Goal: Task Accomplishment & Management: Complete application form

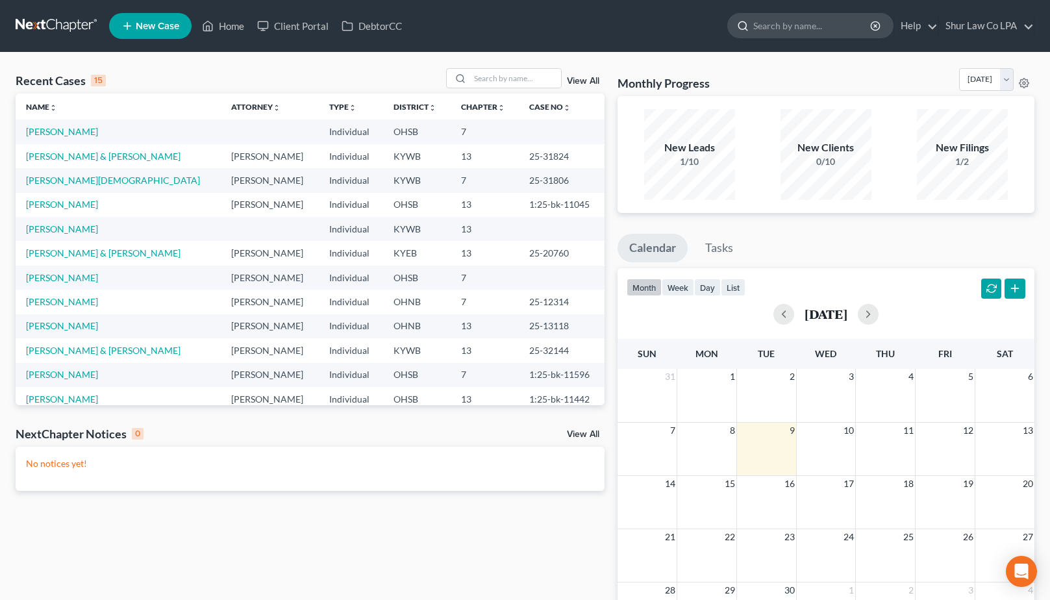
click at [800, 29] on input "search" at bounding box center [812, 26] width 119 height 24
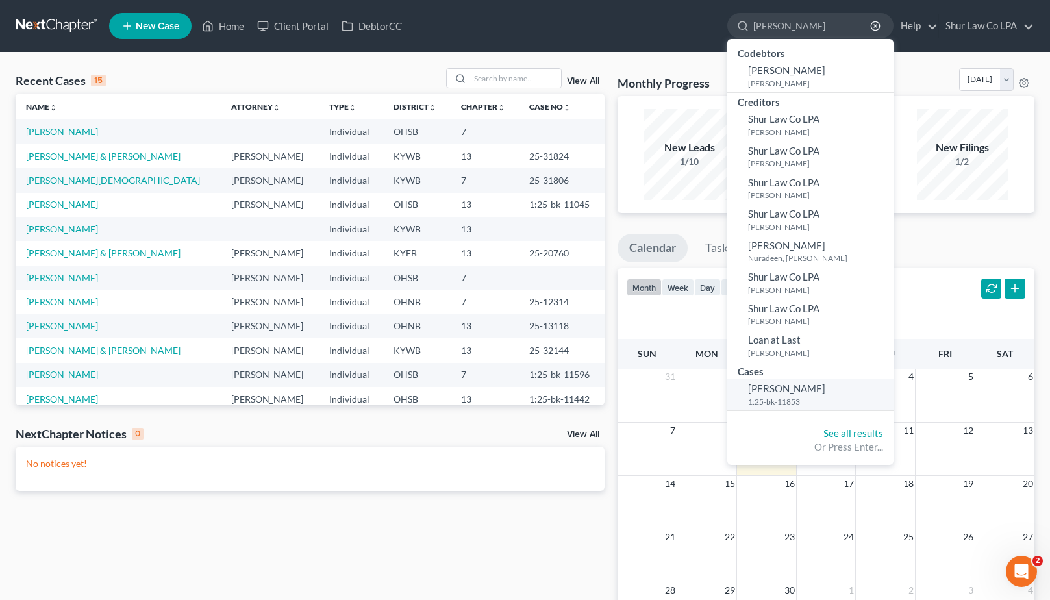
type input "[PERSON_NAME]"
click at [775, 394] on span "[PERSON_NAME]" at bounding box center [786, 388] width 77 height 12
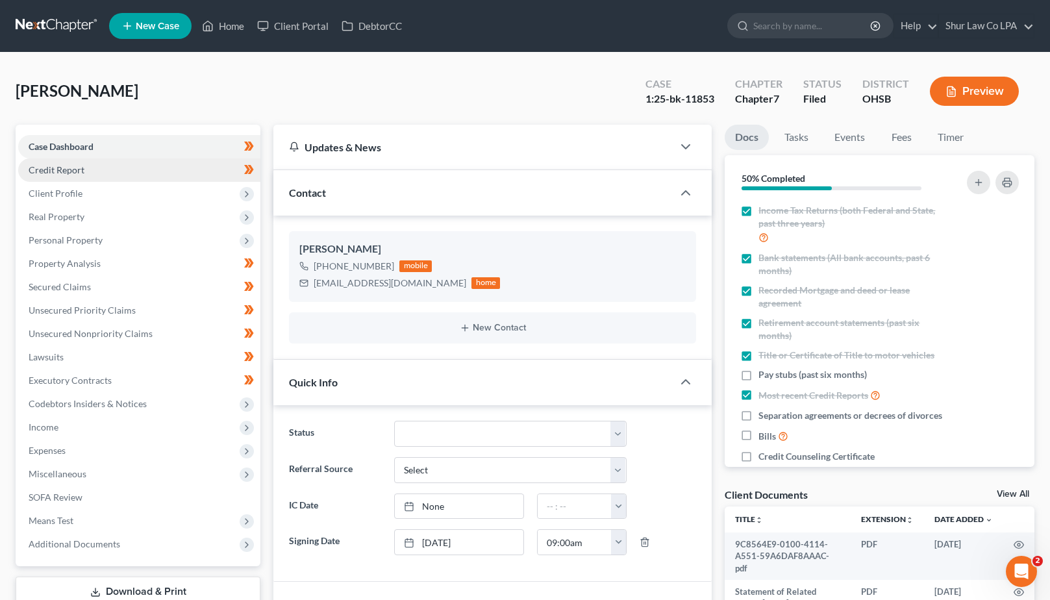
click at [53, 166] on span "Credit Report" at bounding box center [57, 169] width 56 height 11
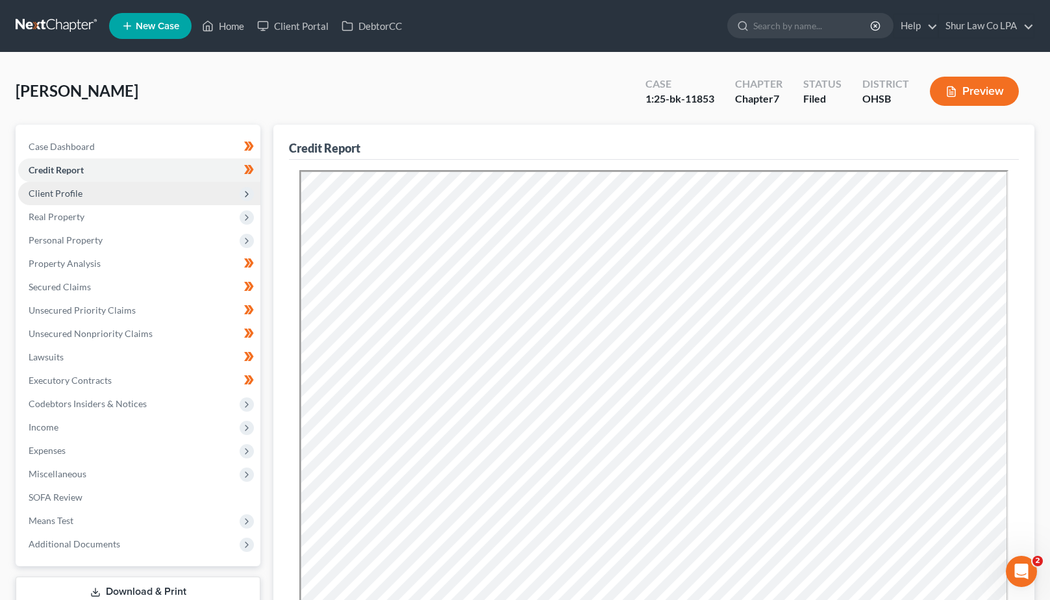
click at [60, 198] on span "Client Profile" at bounding box center [56, 193] width 54 height 11
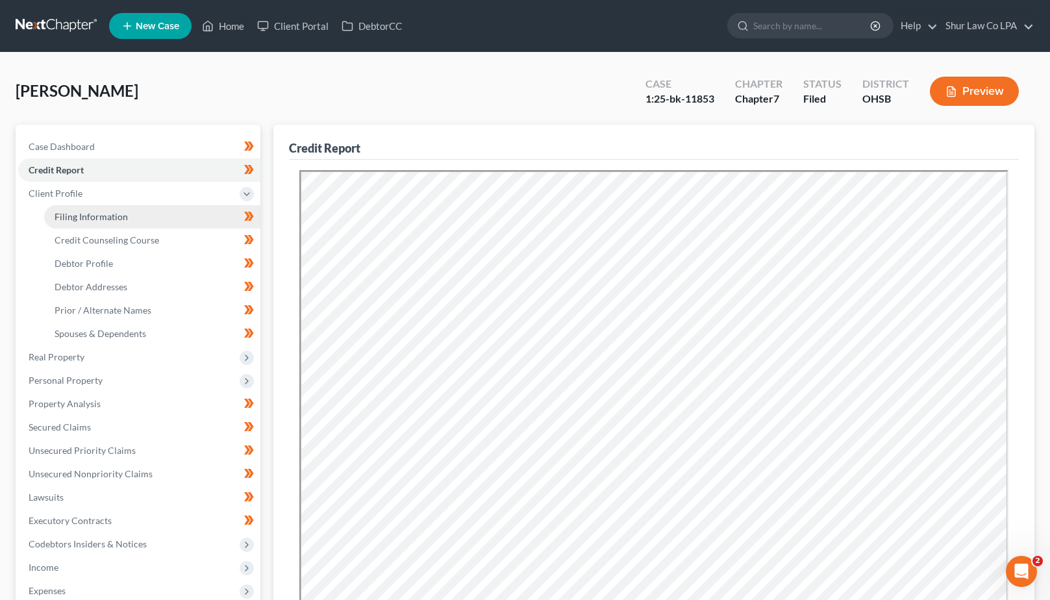
click at [101, 218] on span "Filing Information" at bounding box center [91, 216] width 73 height 11
select select "1"
select select "0"
select select "36"
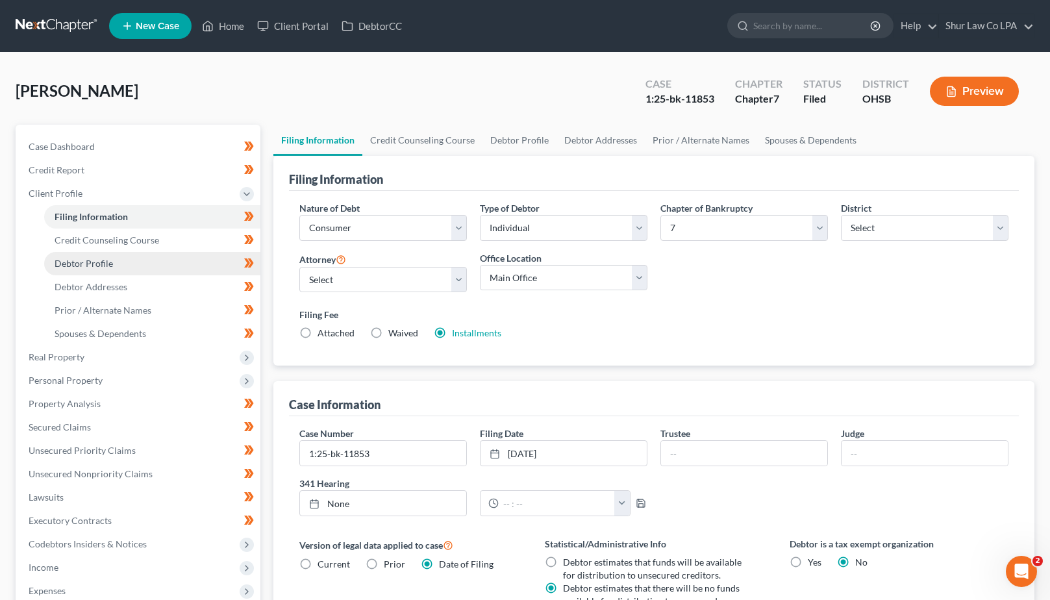
click at [99, 254] on link "Debtor Profile" at bounding box center [152, 263] width 216 height 23
select select "0"
select select "4"
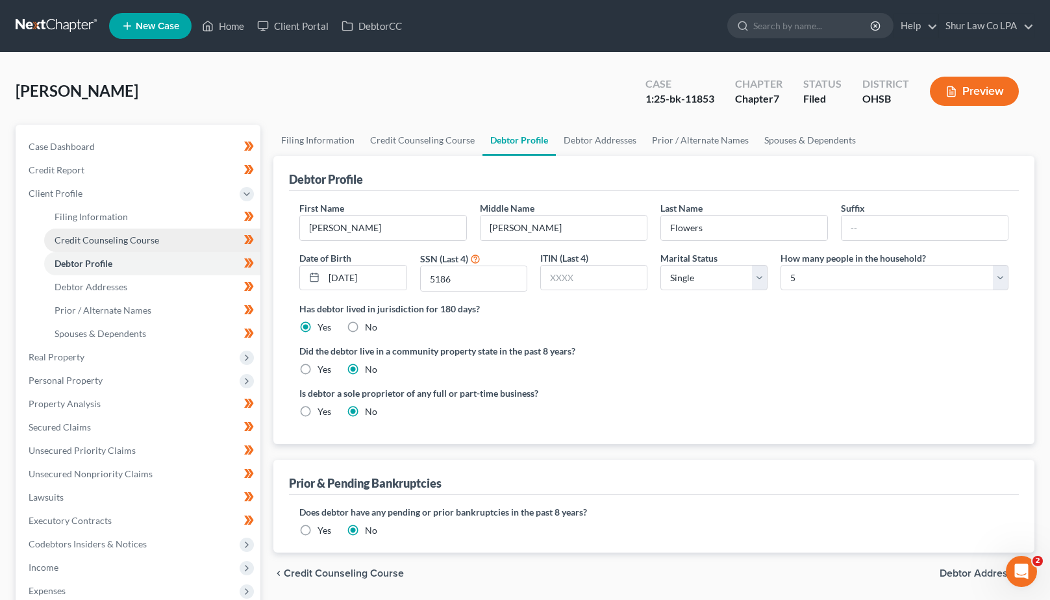
click at [99, 240] on span "Credit Counseling Course" at bounding box center [107, 239] width 105 height 11
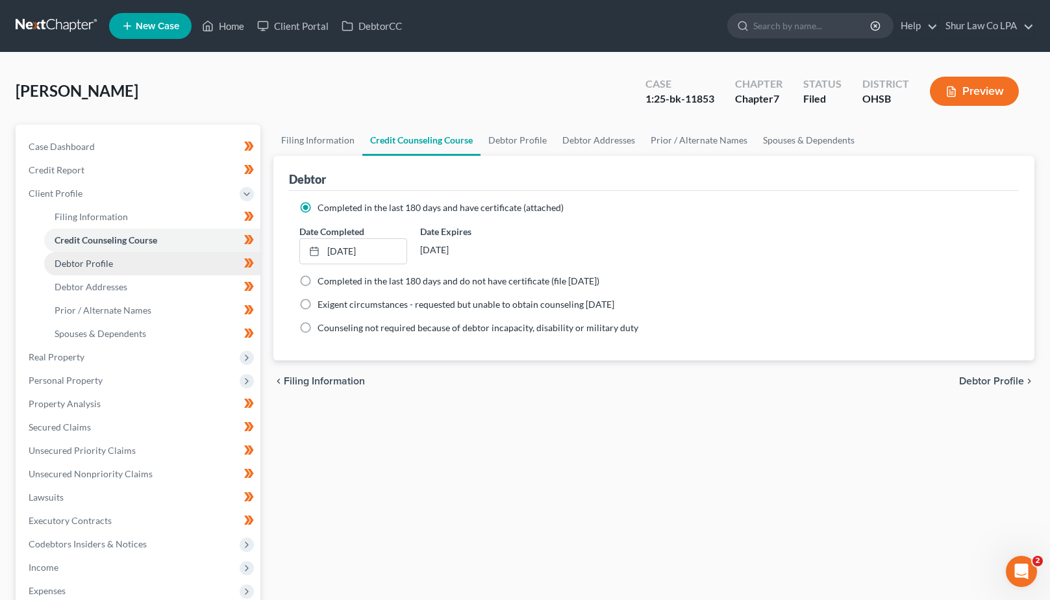
click at [93, 266] on span "Debtor Profile" at bounding box center [84, 263] width 58 height 11
select select "0"
select select "4"
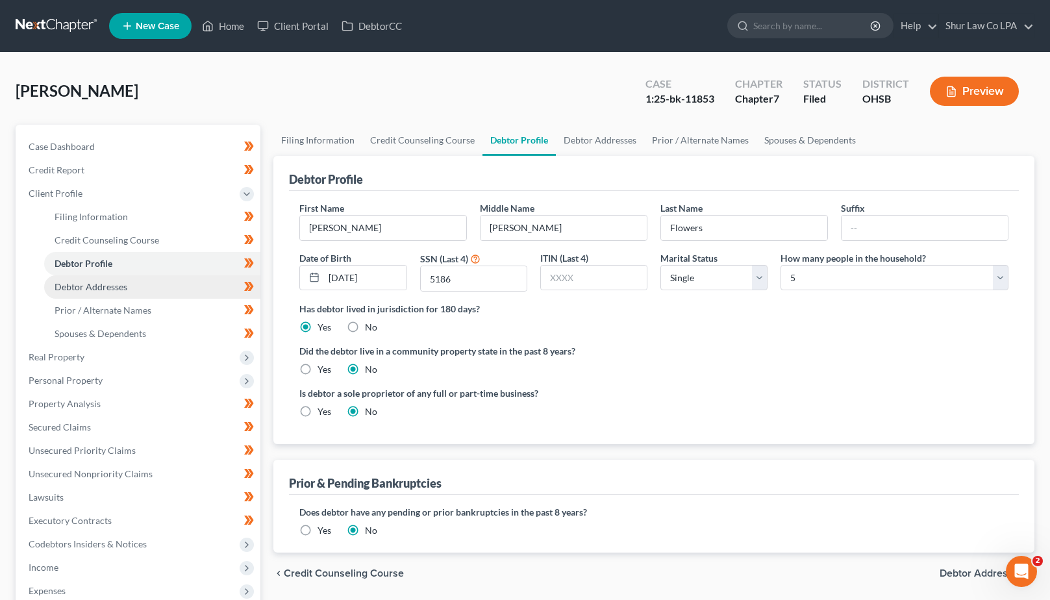
click at [92, 283] on span "Debtor Addresses" at bounding box center [91, 286] width 73 height 11
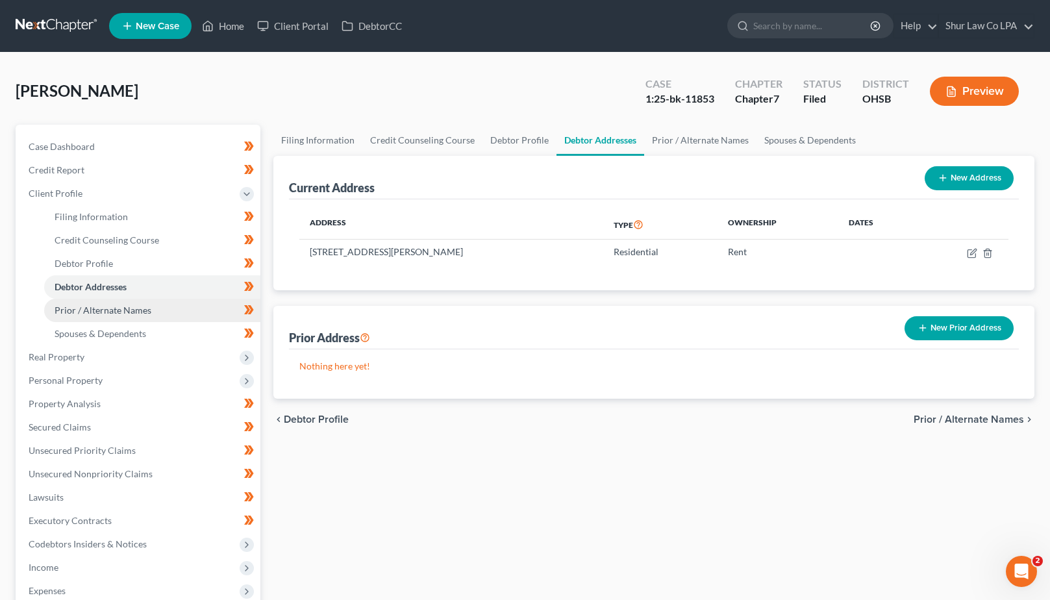
click at [91, 308] on span "Prior / Alternate Names" at bounding box center [103, 309] width 97 height 11
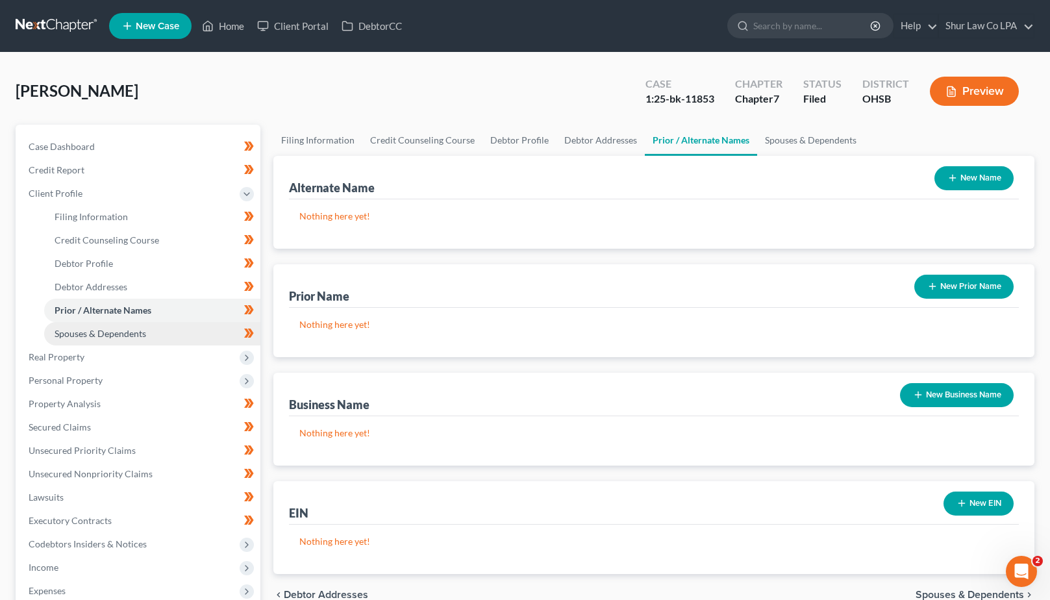
click at [92, 336] on span "Spouses & Dependents" at bounding box center [101, 333] width 92 height 11
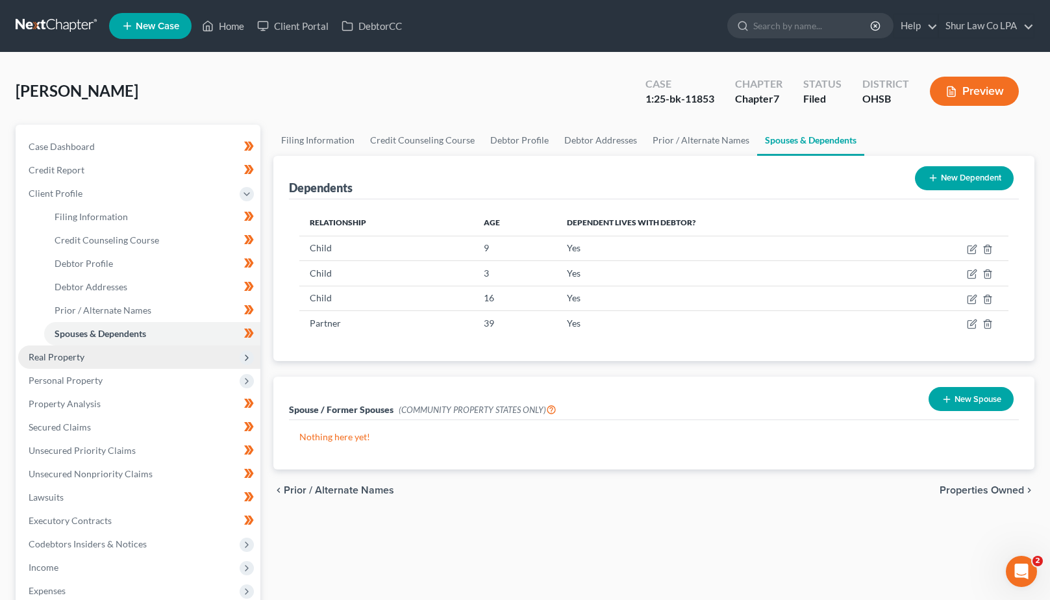
click at [77, 354] on span "Real Property" at bounding box center [57, 356] width 56 height 11
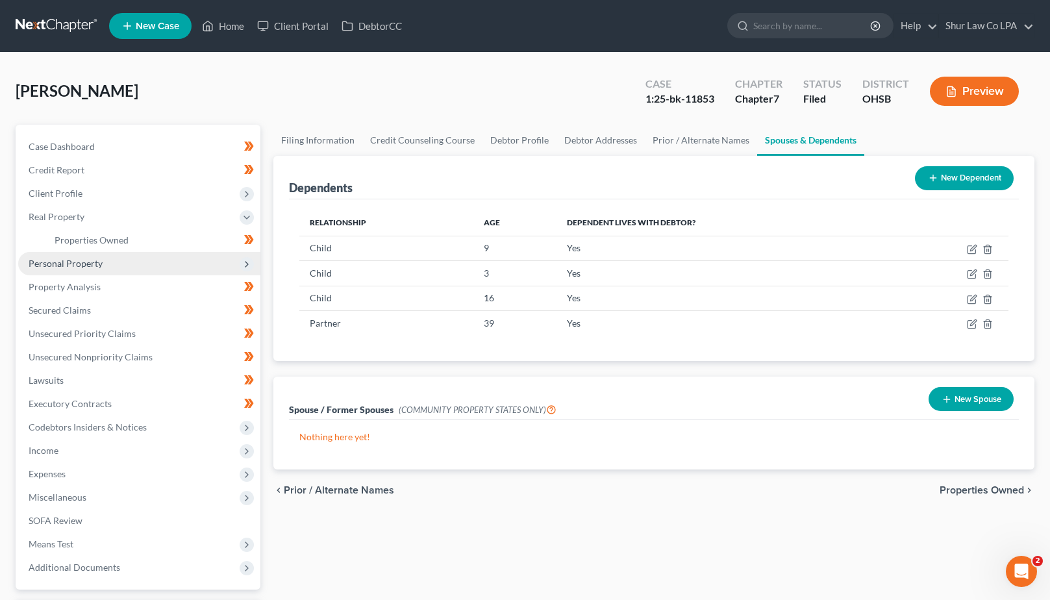
click at [79, 264] on span "Personal Property" at bounding box center [66, 263] width 74 height 11
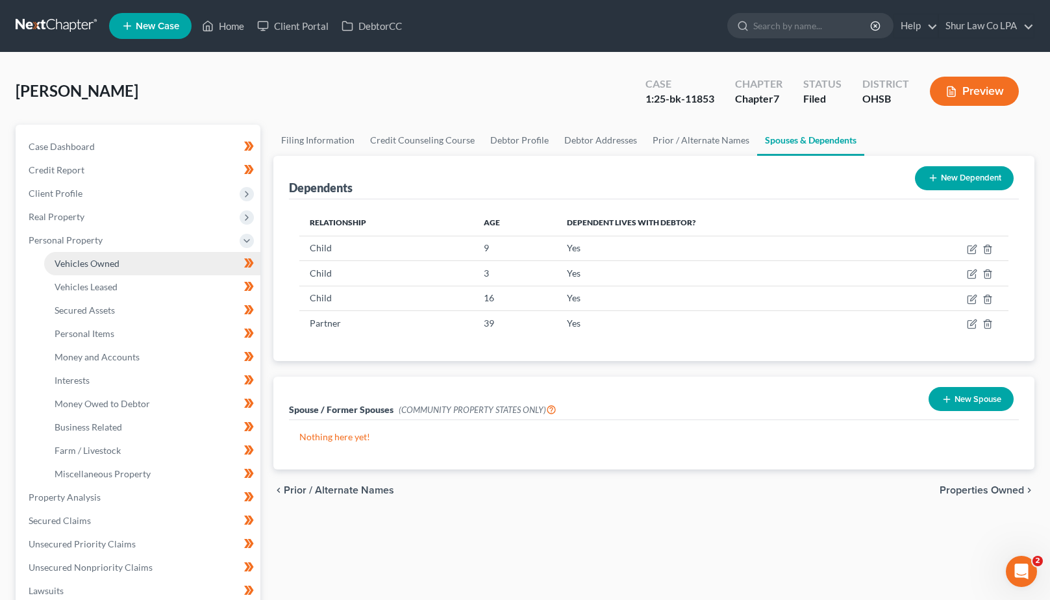
click at [96, 269] on link "Vehicles Owned" at bounding box center [152, 263] width 216 height 23
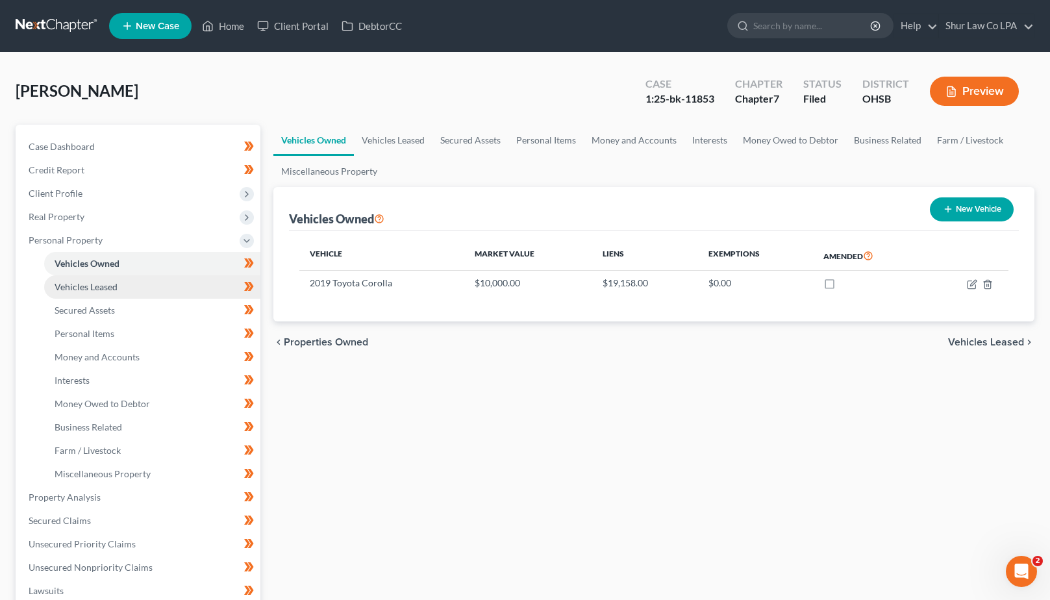
click at [99, 288] on span "Vehicles Leased" at bounding box center [86, 286] width 63 height 11
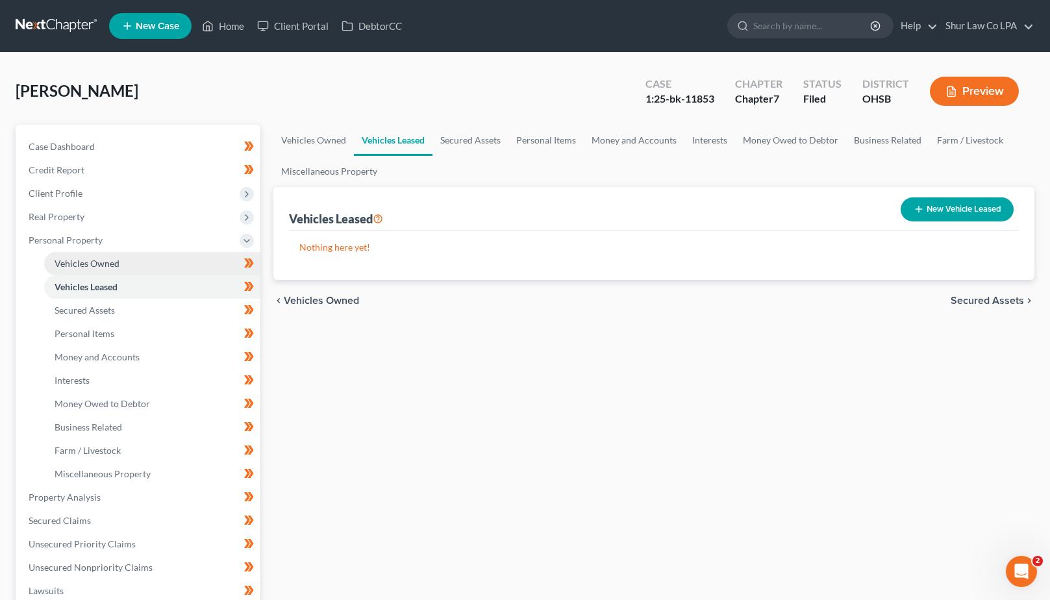
click at [109, 260] on span "Vehicles Owned" at bounding box center [87, 263] width 65 height 11
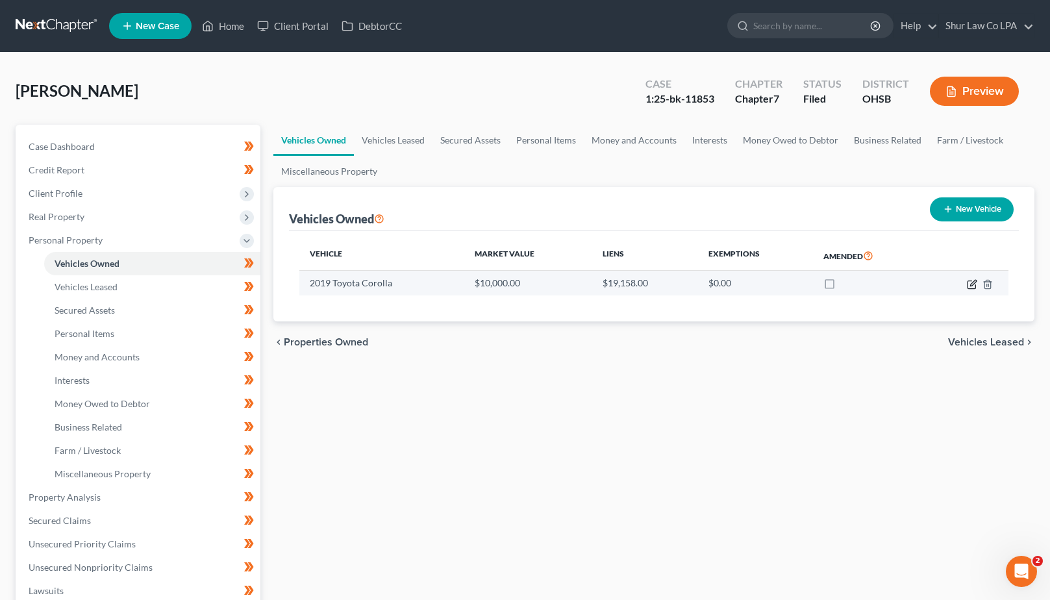
click at [971, 284] on td at bounding box center [966, 283] width 83 height 25
click at [971, 284] on icon "button" at bounding box center [972, 284] width 10 height 10
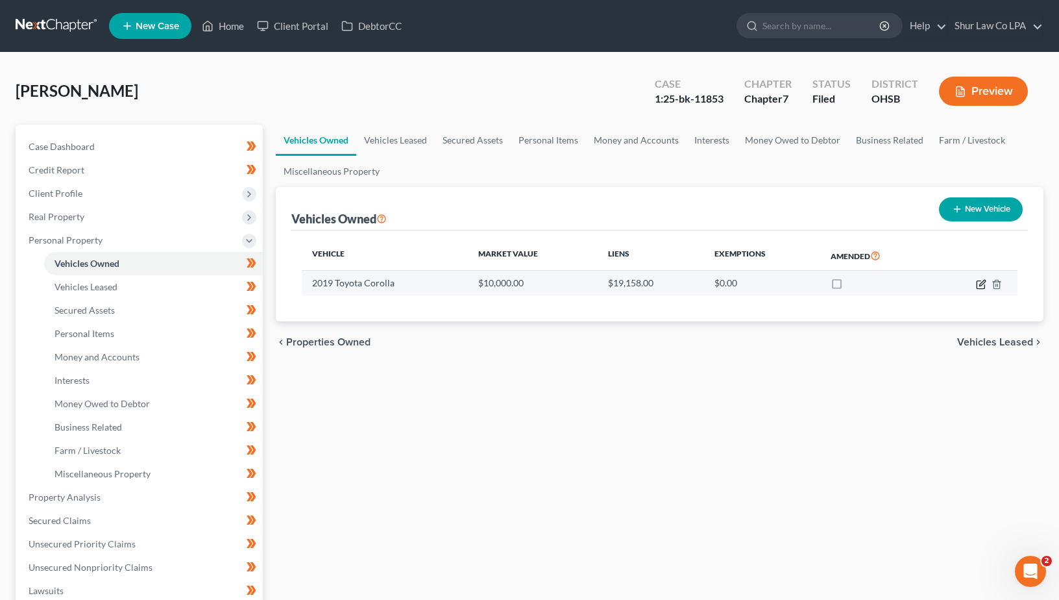
select select "0"
select select "7"
select select "2"
select select "0"
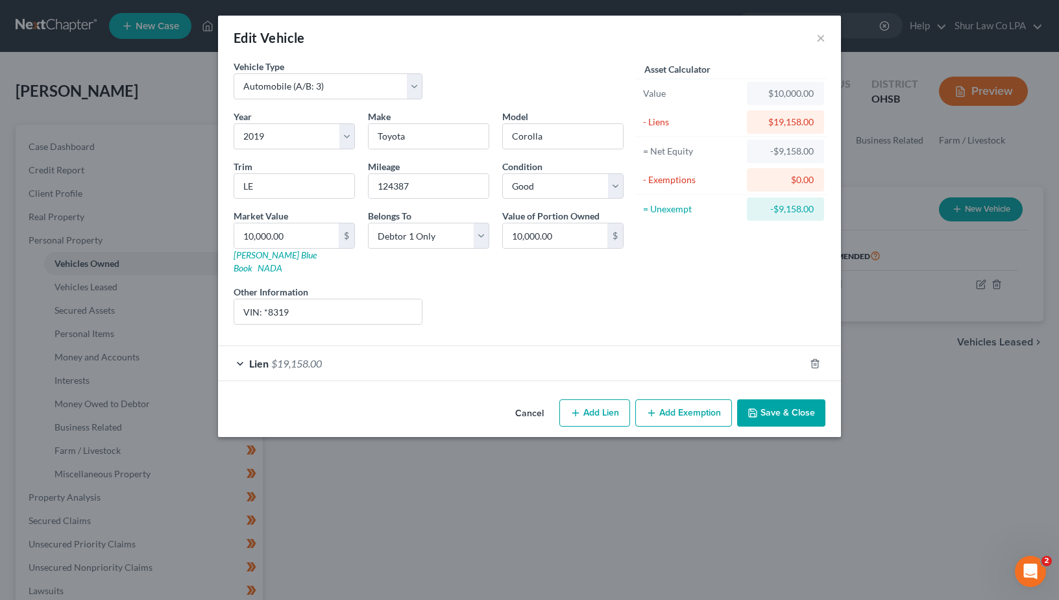
click at [721, 346] on div "Lien $19,158.00" at bounding box center [511, 363] width 587 height 34
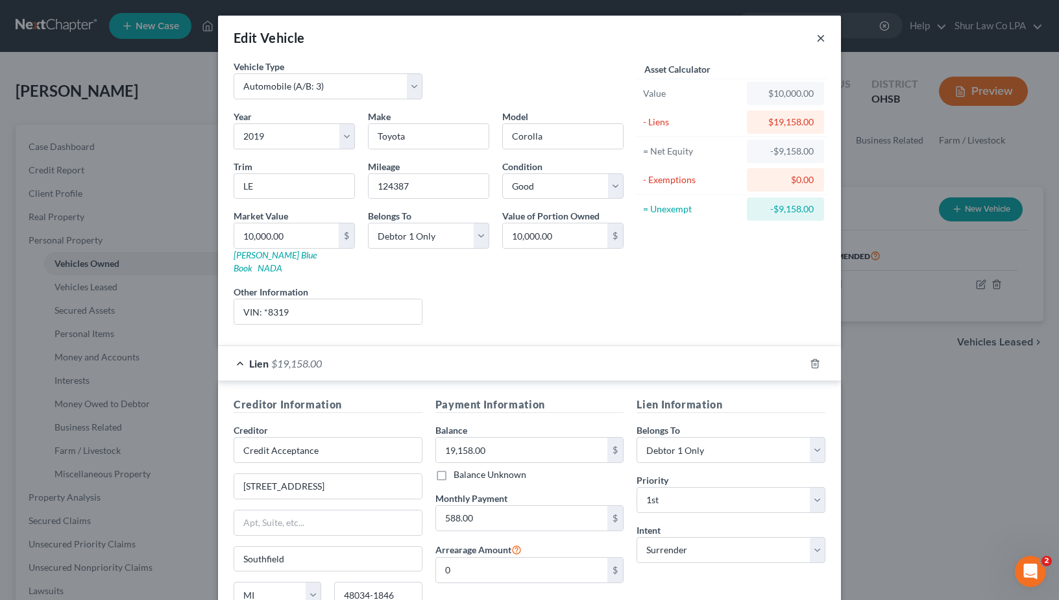
click at [819, 35] on button "×" at bounding box center [821, 38] width 9 height 16
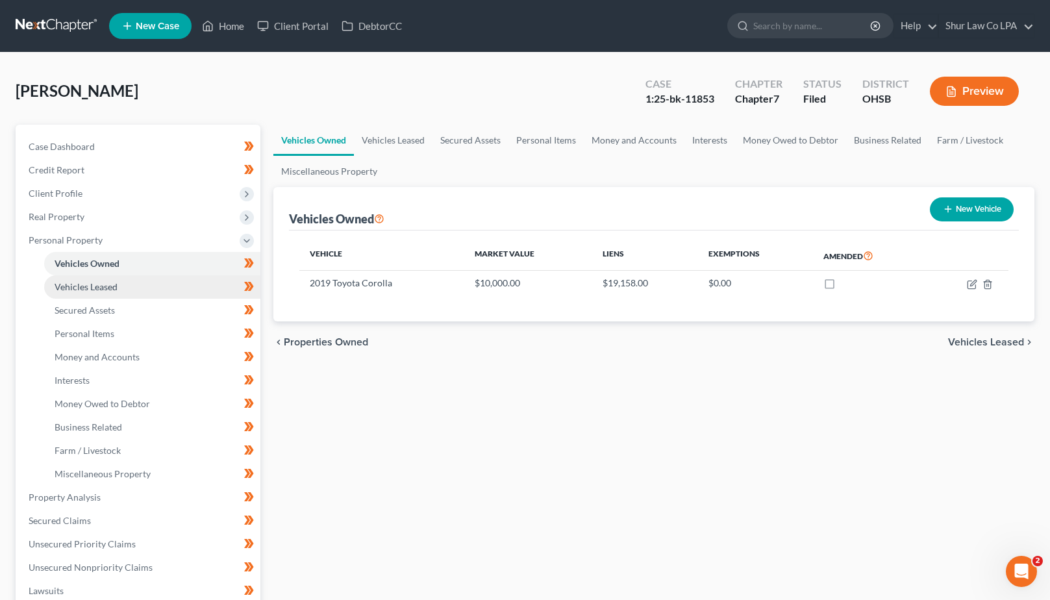
click at [105, 296] on link "Vehicles Leased" at bounding box center [152, 286] width 216 height 23
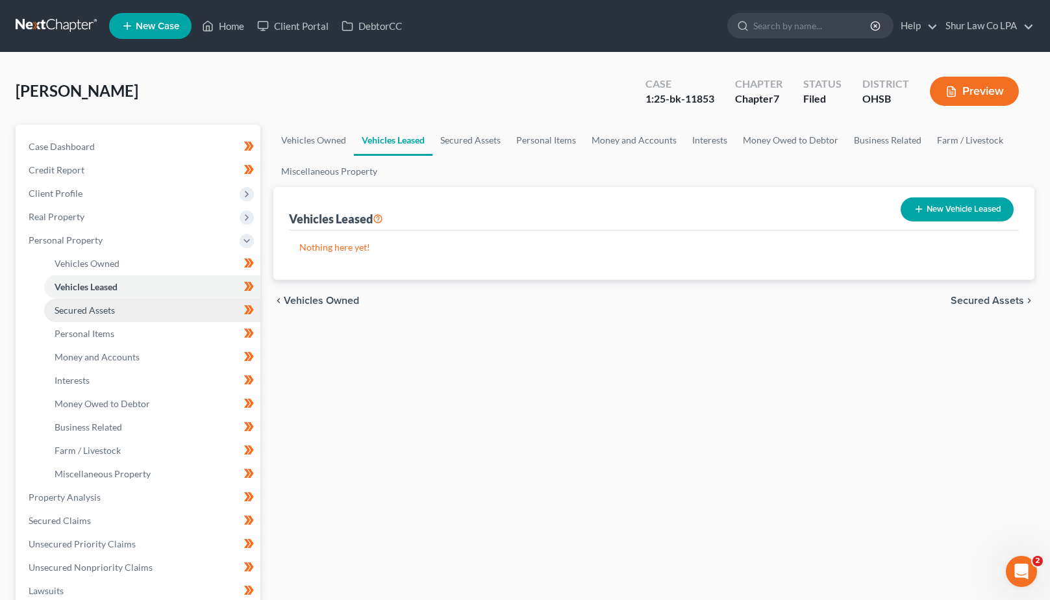
click at [95, 314] on span "Secured Assets" at bounding box center [85, 309] width 60 height 11
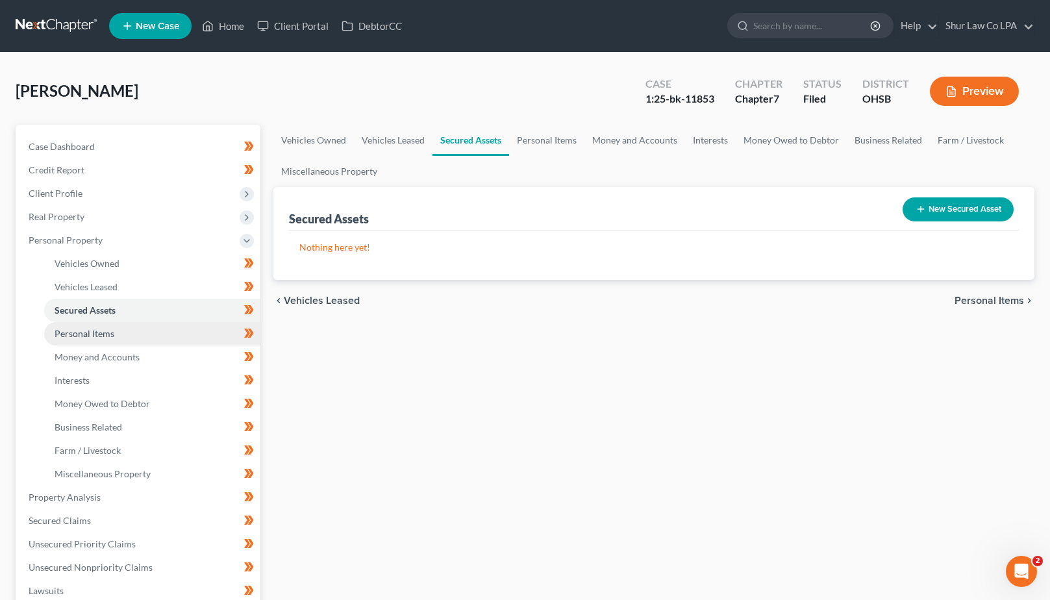
click at [89, 332] on span "Personal Items" at bounding box center [85, 333] width 60 height 11
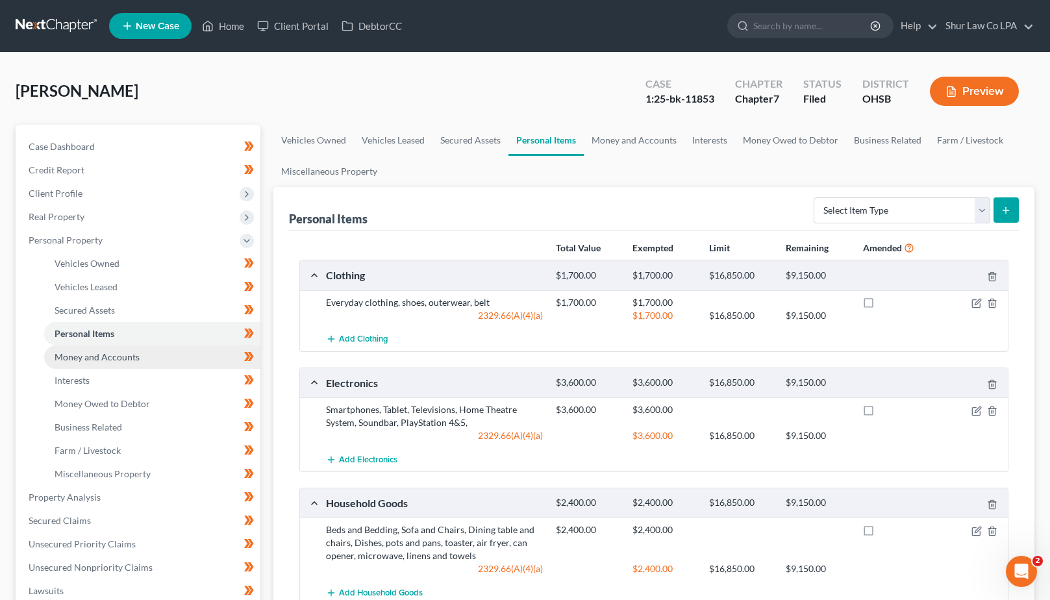
click at [89, 364] on link "Money and Accounts" at bounding box center [152, 356] width 216 height 23
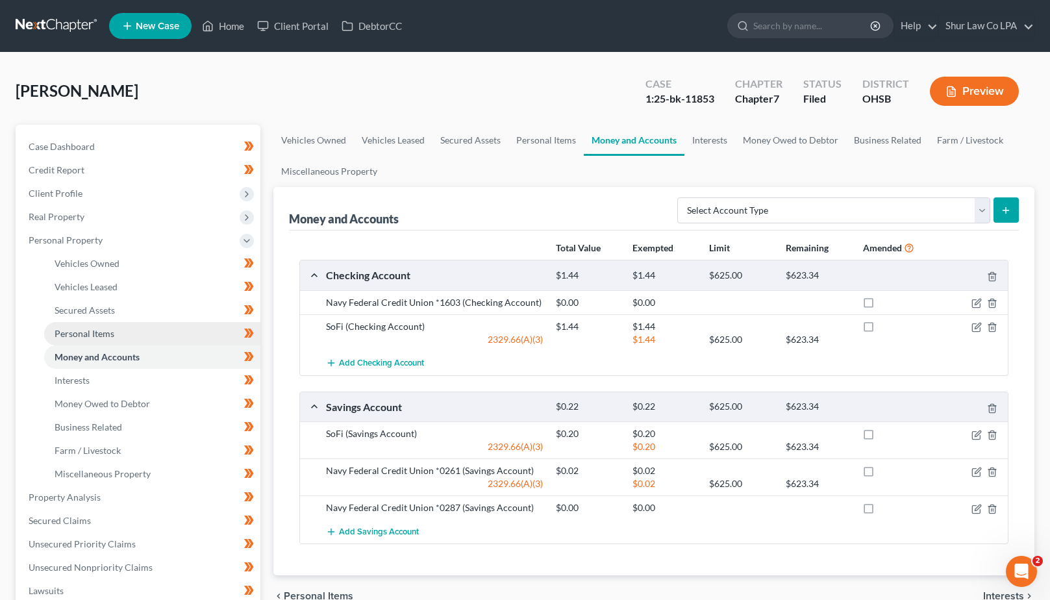
click at [93, 328] on span "Personal Items" at bounding box center [85, 333] width 60 height 11
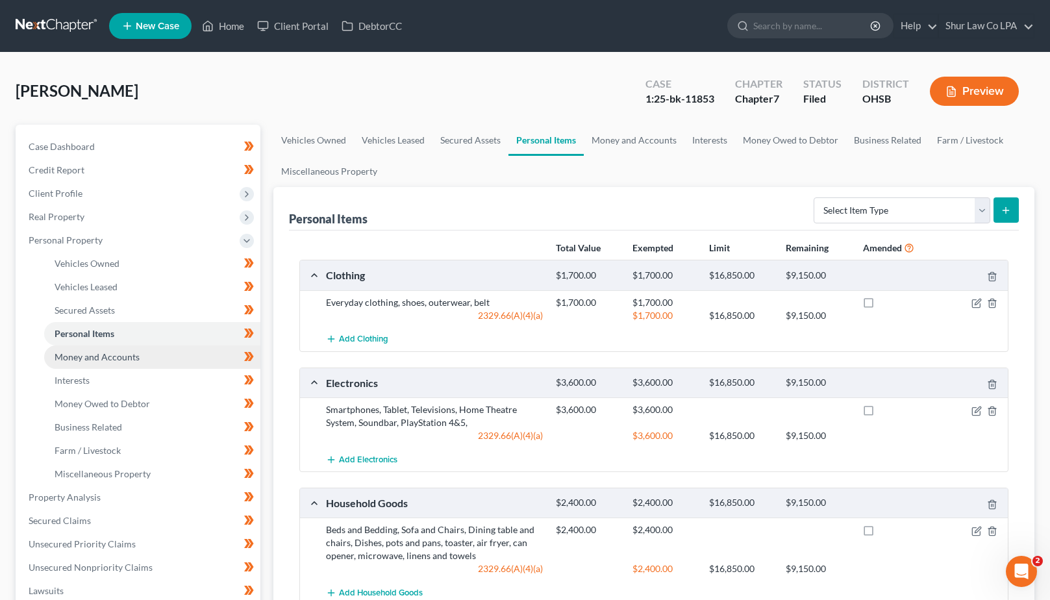
click at [93, 350] on link "Money and Accounts" at bounding box center [152, 356] width 216 height 23
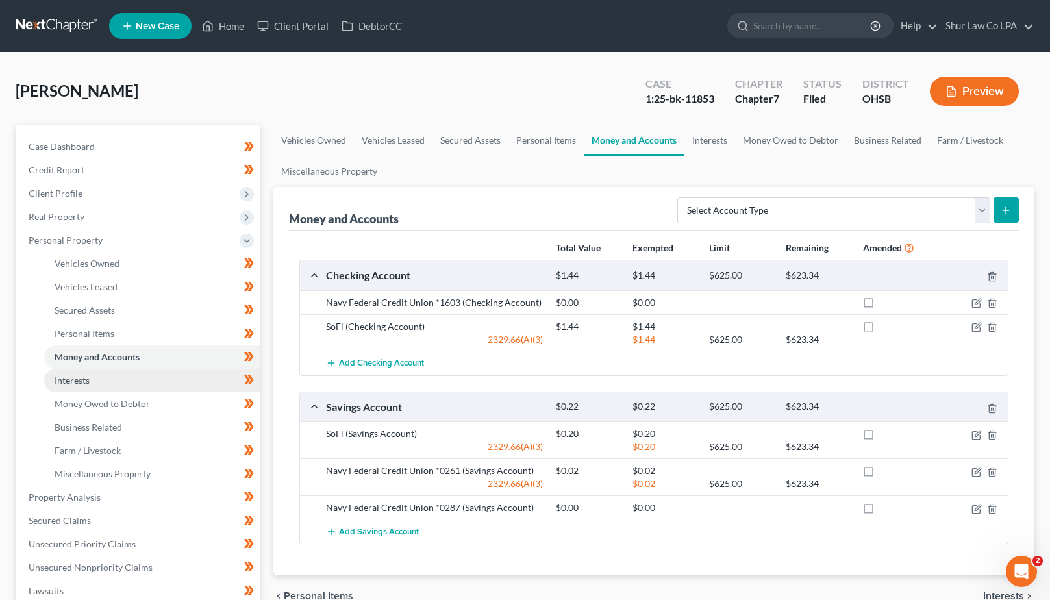
click at [80, 380] on span "Interests" at bounding box center [72, 380] width 35 height 11
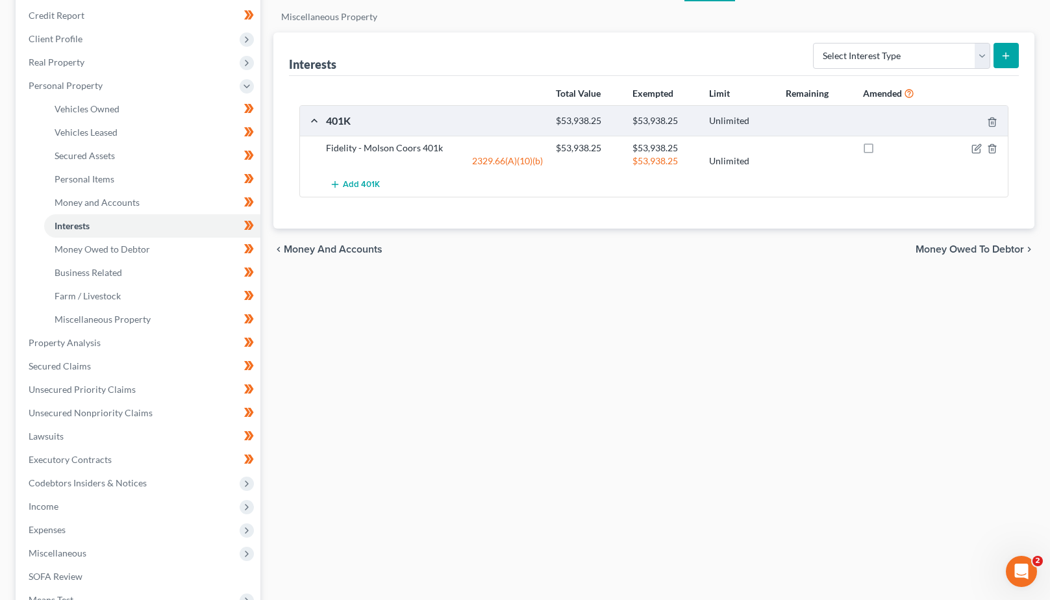
scroll to position [160, 0]
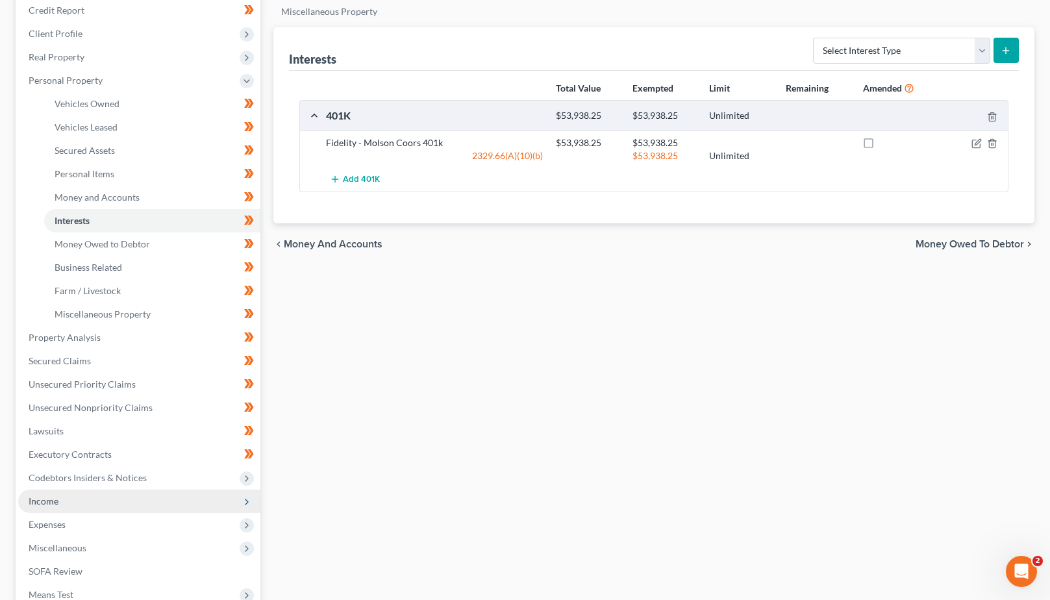
click at [47, 502] on span "Income" at bounding box center [44, 500] width 30 height 11
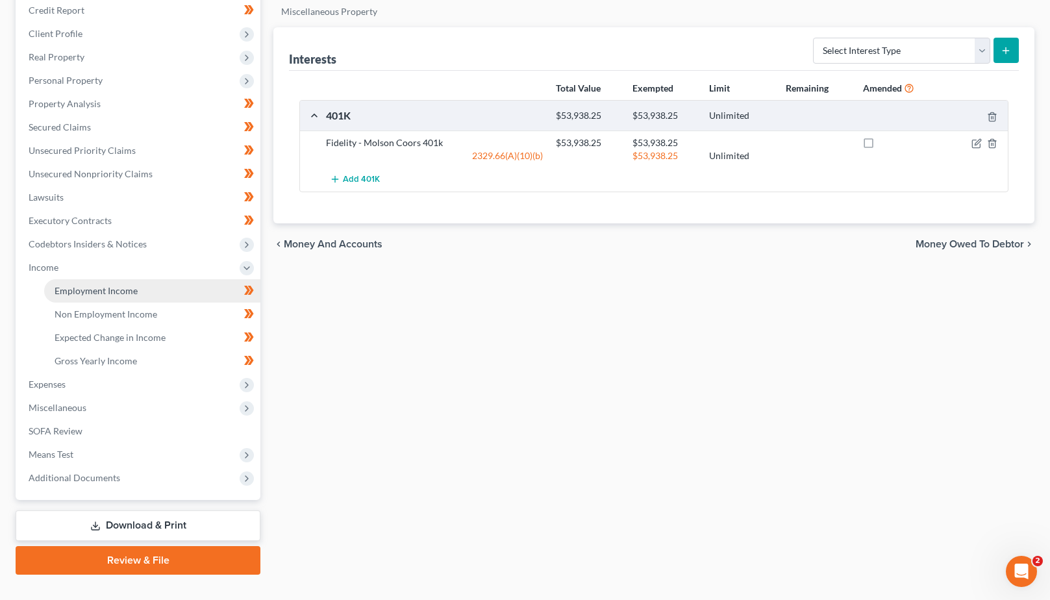
click at [89, 297] on link "Employment Income" at bounding box center [152, 290] width 216 height 23
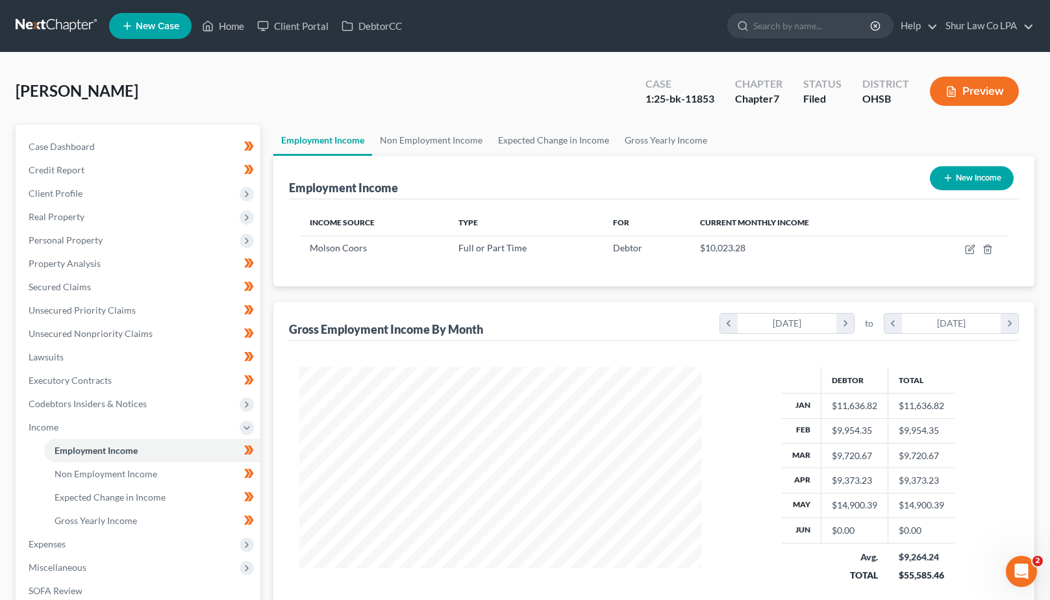
scroll to position [233, 428]
click at [88, 339] on link "Unsecured Nonpriority Claims" at bounding box center [139, 333] width 242 height 23
